Goal: Transaction & Acquisition: Purchase product/service

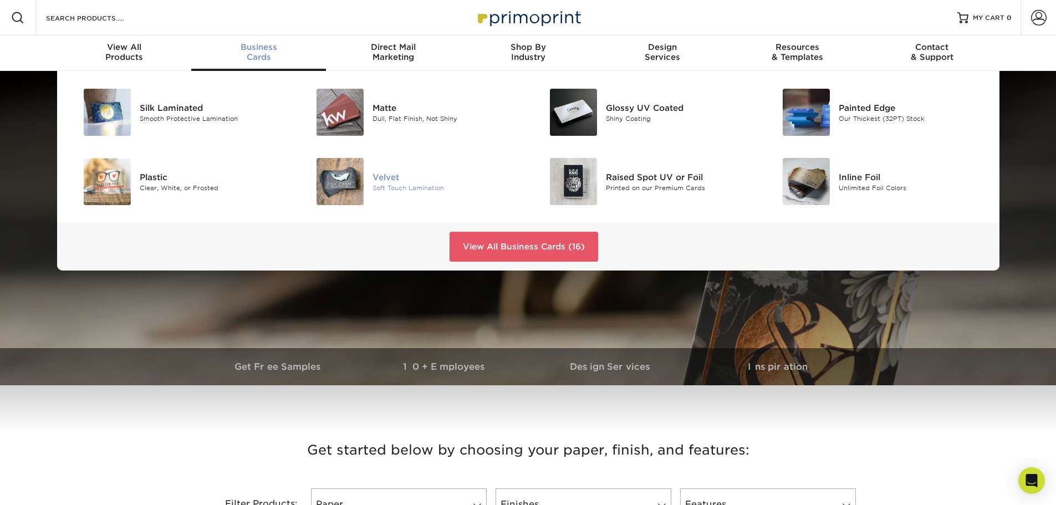
click at [418, 189] on div "Soft Touch Lamination" at bounding box center [446, 187] width 147 height 9
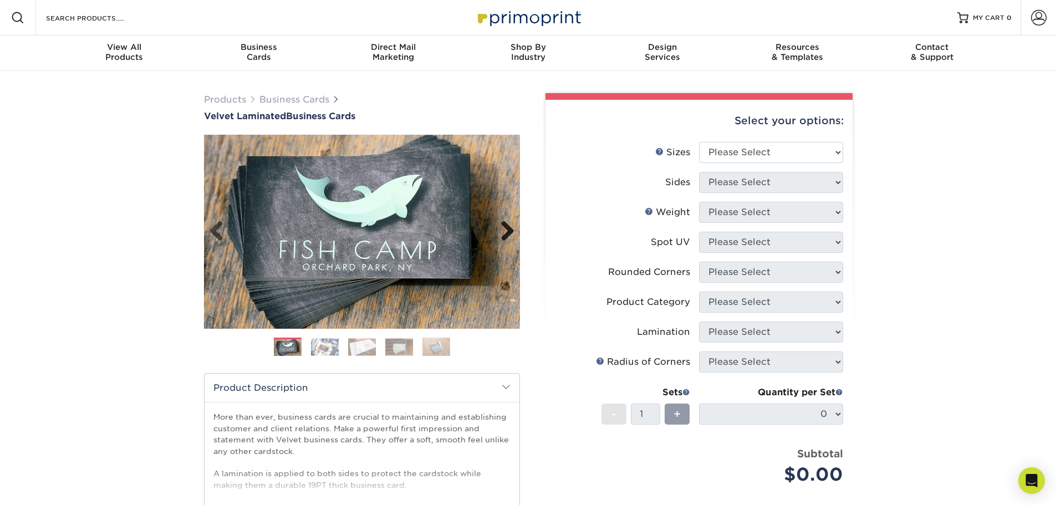
click at [502, 237] on link "Next" at bounding box center [503, 232] width 22 height 22
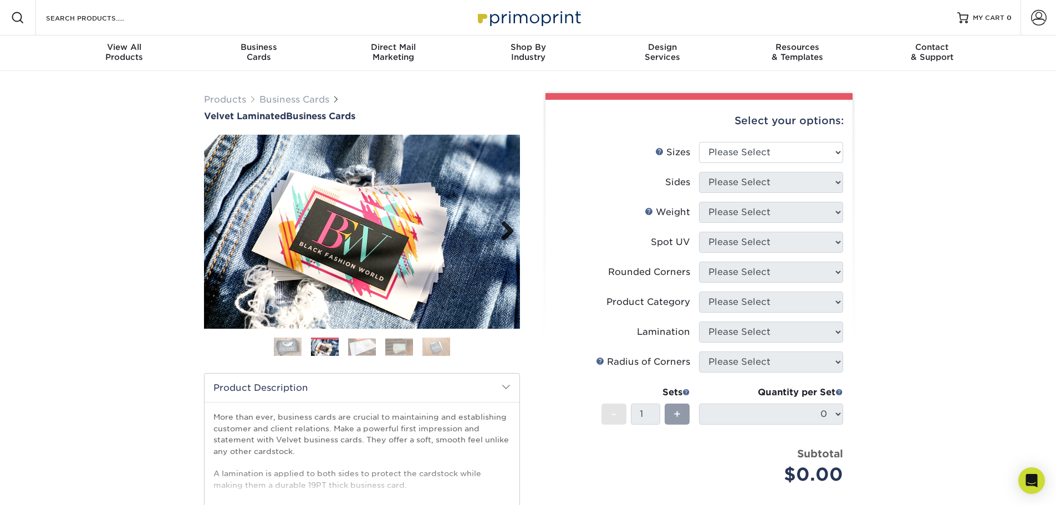
click at [502, 237] on link "Next" at bounding box center [503, 232] width 22 height 22
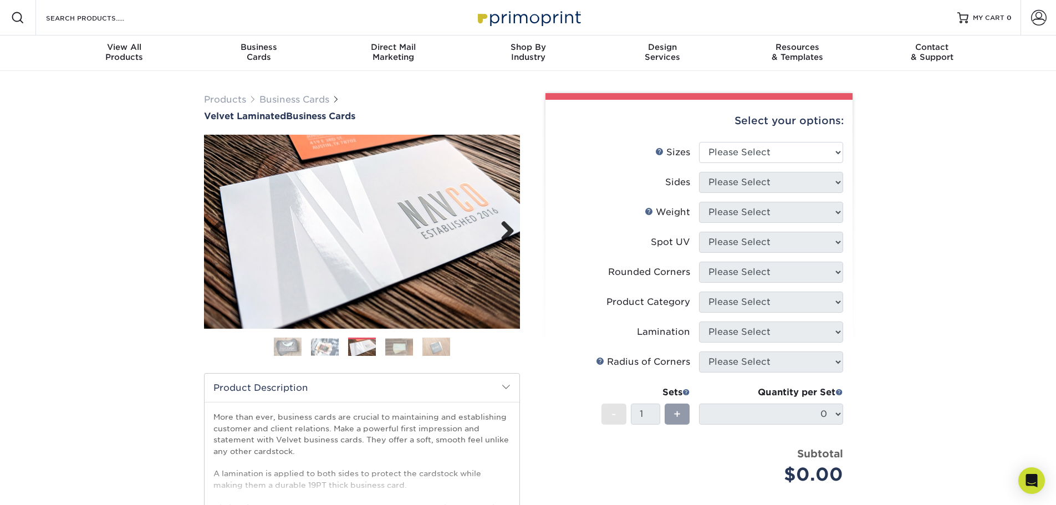
click at [502, 237] on link "Next" at bounding box center [503, 232] width 22 height 22
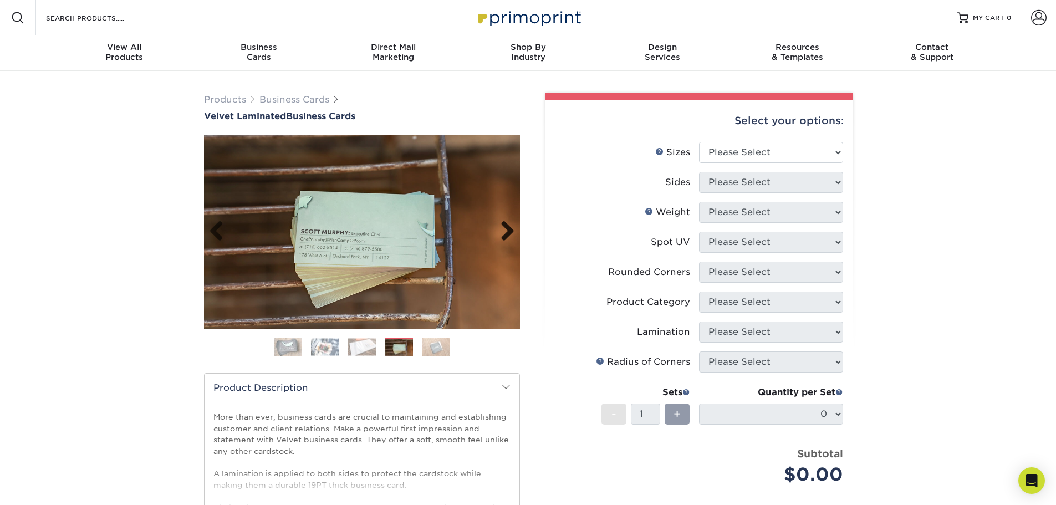
click at [502, 237] on link "Next" at bounding box center [503, 232] width 22 height 22
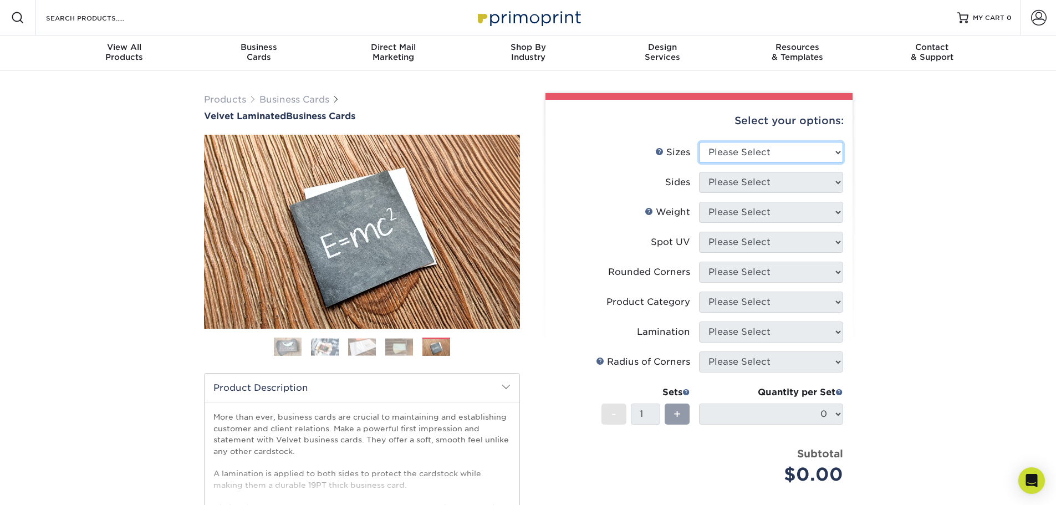
click at [722, 154] on select "Please Select 1.5" x 3.5" - Mini 1.75" x 3.5" - Mini 2" x 2" - Square 2" x 3" -…" at bounding box center [771, 152] width 144 height 21
select select "2.00x3.50"
click at [699, 142] on select "Please Select 1.5" x 3.5" - Mini 1.75" x 3.5" - Mini 2" x 2" - Square 2" x 3" -…" at bounding box center [771, 152] width 144 height 21
click at [808, 186] on select "Please Select Print Both Sides Print Front Only" at bounding box center [771, 182] width 144 height 21
select select "13abbda7-1d64-4f25-8bb2-c179b224825d"
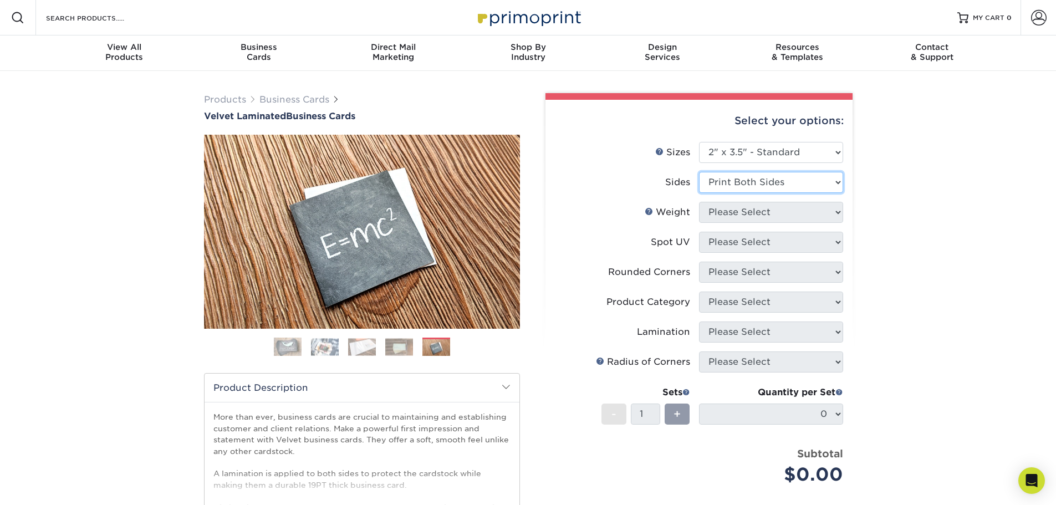
click at [699, 172] on select "Please Select Print Both Sides Print Front Only" at bounding box center [771, 182] width 144 height 21
click at [808, 209] on select "Please Select 16PT" at bounding box center [771, 212] width 144 height 21
select select "16PT"
click at [699, 202] on select "Please Select 16PT" at bounding box center [771, 212] width 144 height 21
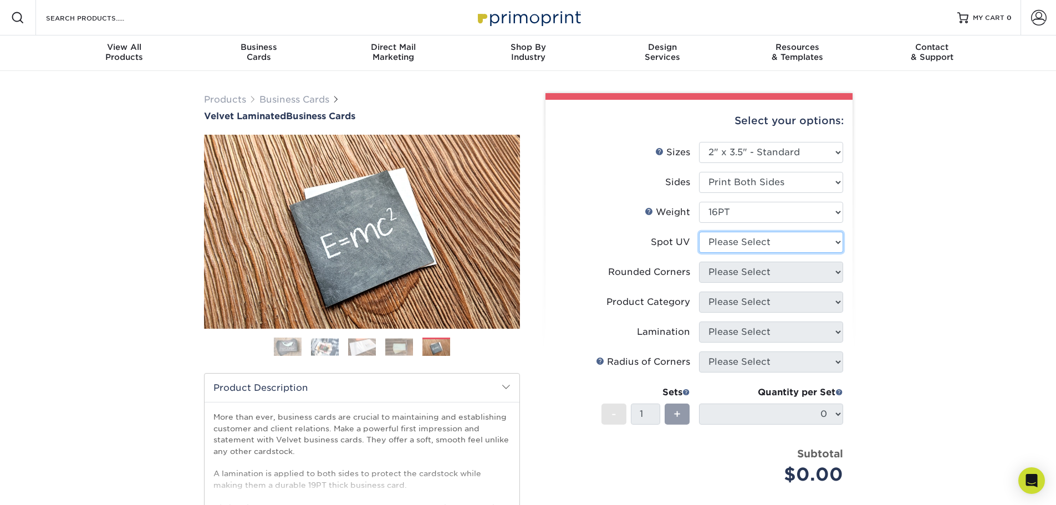
click at [803, 242] on select "Please Select No Spot UV Front and Back (Both Sides) Front Only Back Only" at bounding box center [771, 242] width 144 height 21
click at [882, 244] on div "Products Business Cards Velvet Laminated Business Cards Previous Next" at bounding box center [528, 367] width 1056 height 592
click at [818, 244] on select "Please Select No Spot UV Front and Back (Both Sides) Front Only Back Only" at bounding box center [771, 242] width 144 height 21
select select "0"
click at [699, 232] on select "Please Select No Spot UV Front and Back (Both Sides) Front Only Back Only" at bounding box center [771, 242] width 144 height 21
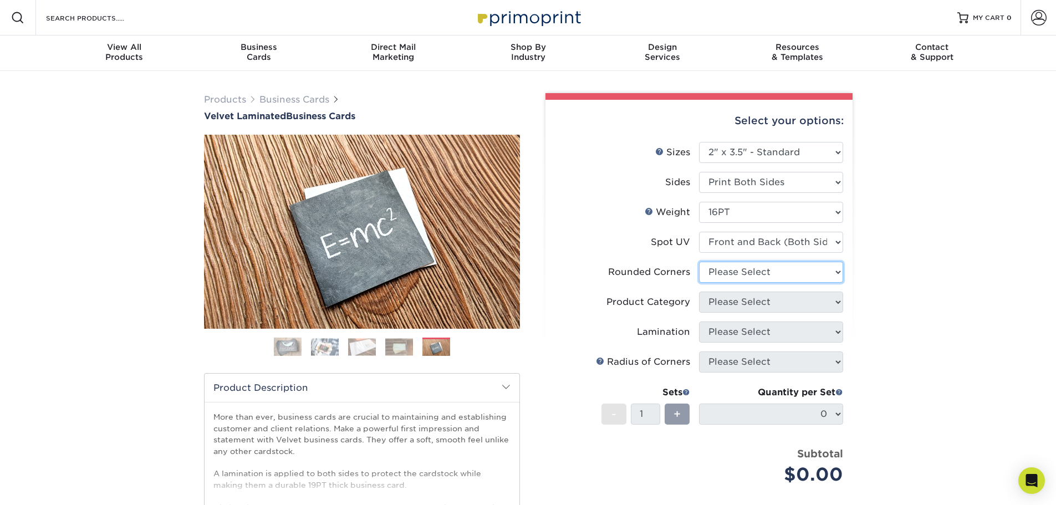
click at [817, 274] on select "Please Select Yes - Round 2 Corners Yes - Round 4 Corners No" at bounding box center [771, 272] width 144 height 21
select select "0"
click at [699, 262] on select "Please Select Yes - Round 2 Corners Yes - Round 4 Corners No" at bounding box center [771, 272] width 144 height 21
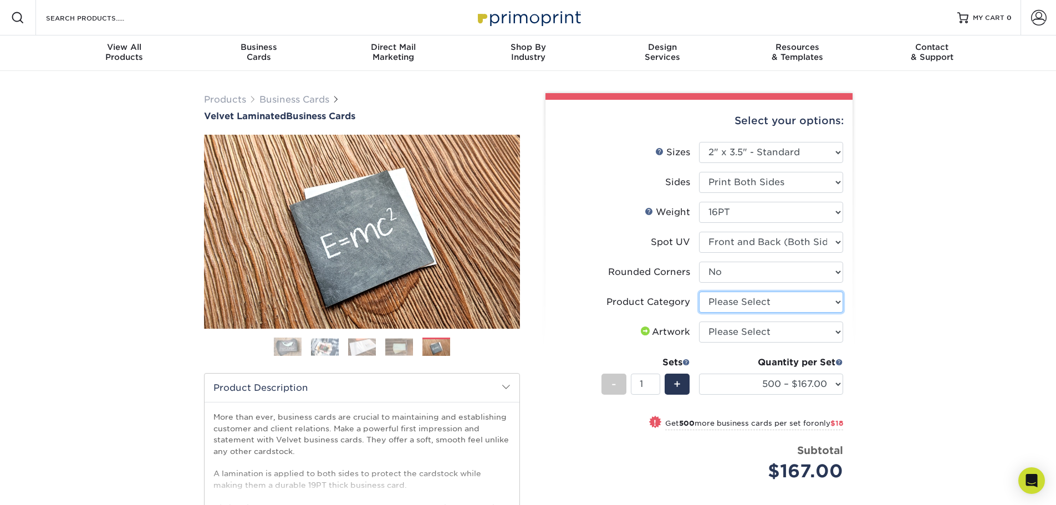
click at [808, 304] on select "Please Select Business Cards" at bounding box center [771, 302] width 144 height 21
select select "3b5148f1-0588-4f88-a218-97bcfdce65c1"
click at [699, 292] on select "Please Select Business Cards" at bounding box center [771, 302] width 144 height 21
click at [807, 330] on select "Please Select I will upload files I need a design - $100" at bounding box center [771, 332] width 144 height 21
click at [872, 329] on div "Products Business Cards Velvet Laminated Business Cards Previous Next" at bounding box center [528, 367] width 1056 height 592
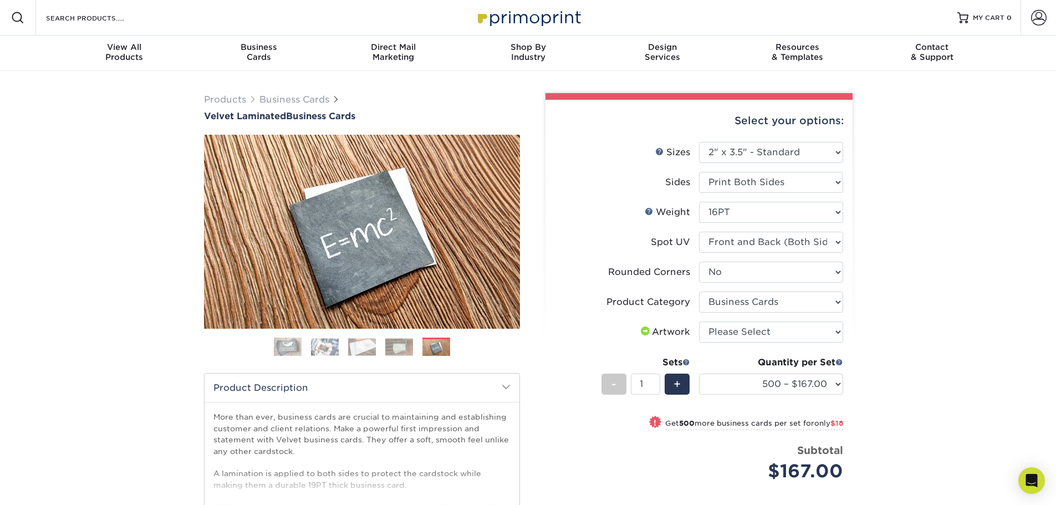
click at [446, 352] on img at bounding box center [437, 347] width 28 height 19
click at [408, 354] on img at bounding box center [399, 346] width 28 height 17
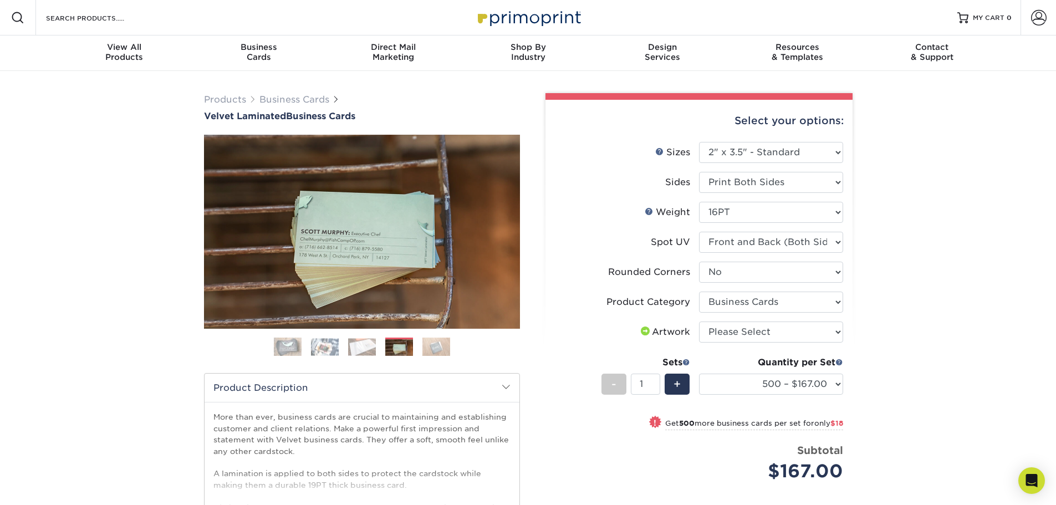
click at [363, 354] on img at bounding box center [362, 346] width 28 height 17
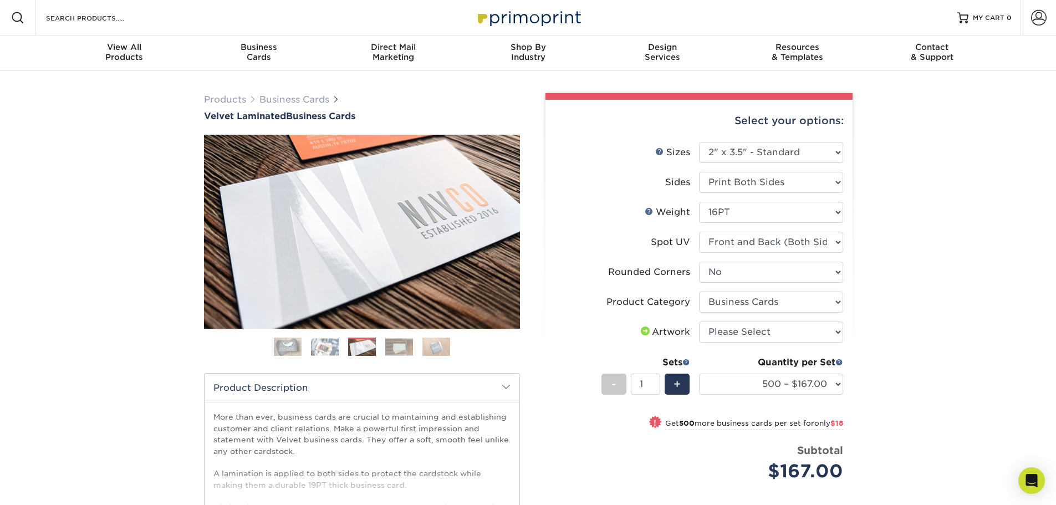
click at [329, 347] on img at bounding box center [325, 346] width 28 height 17
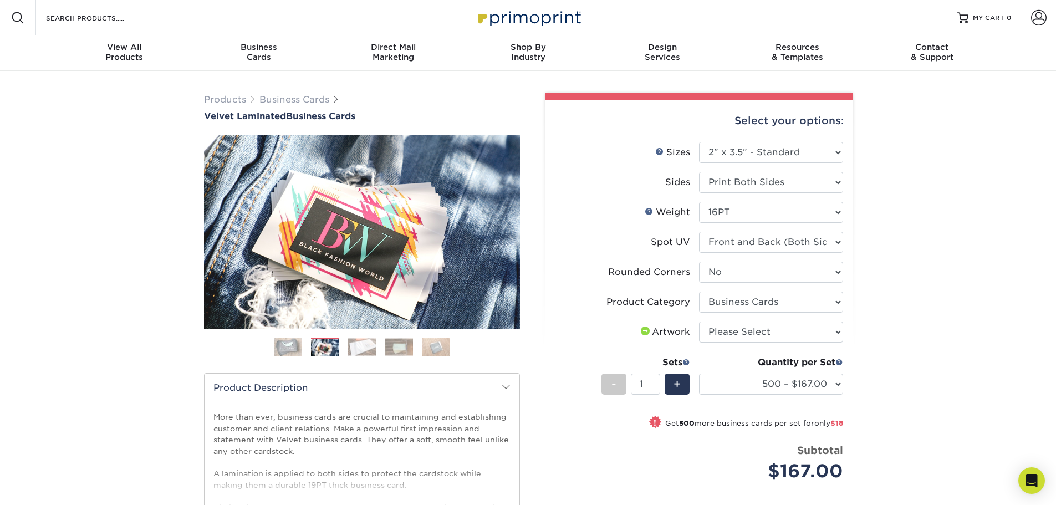
click at [288, 347] on img at bounding box center [288, 347] width 28 height 28
